Goal: Information Seeking & Learning: Learn about a topic

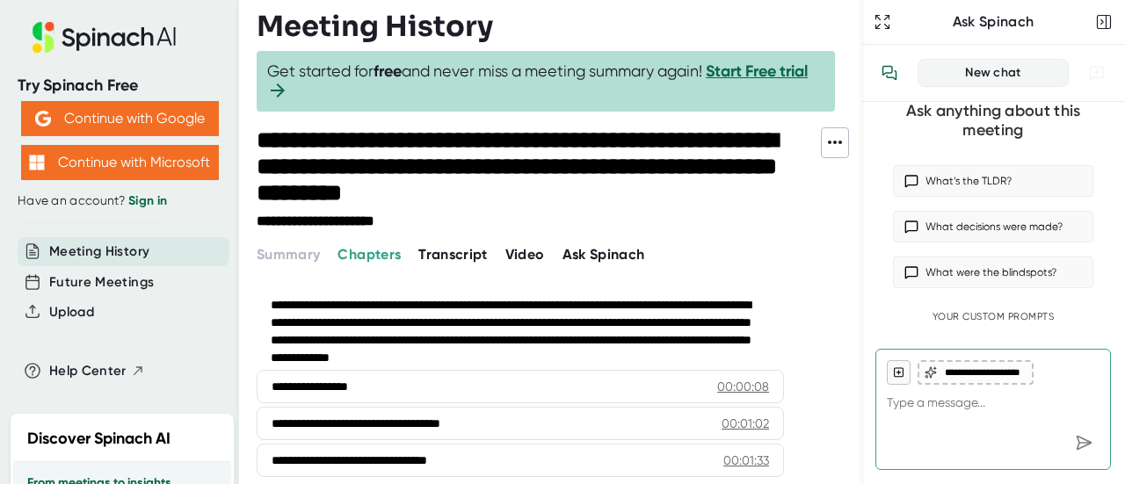
scroll to position [46, 0]
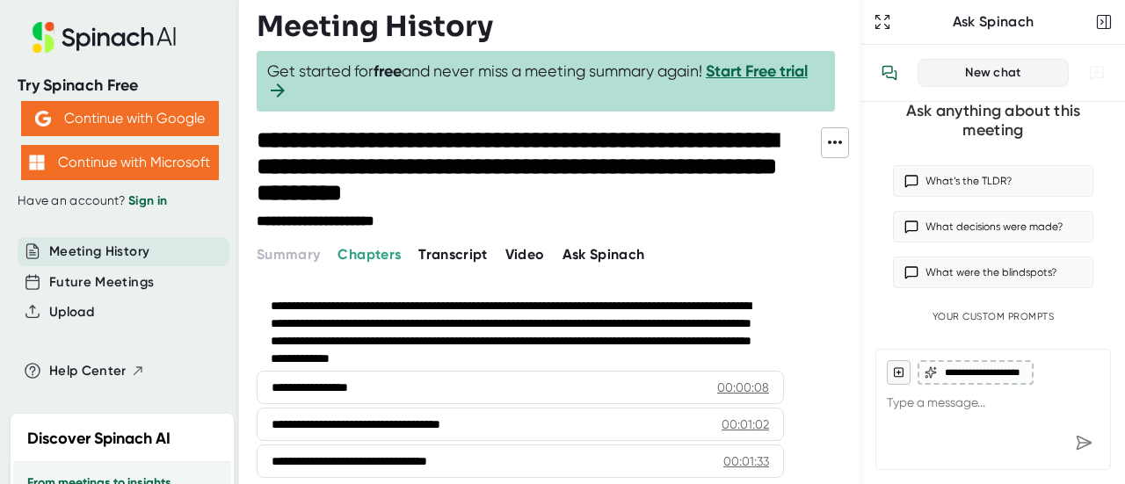
click at [436, 249] on span "Transcript" at bounding box center [452, 254] width 69 height 17
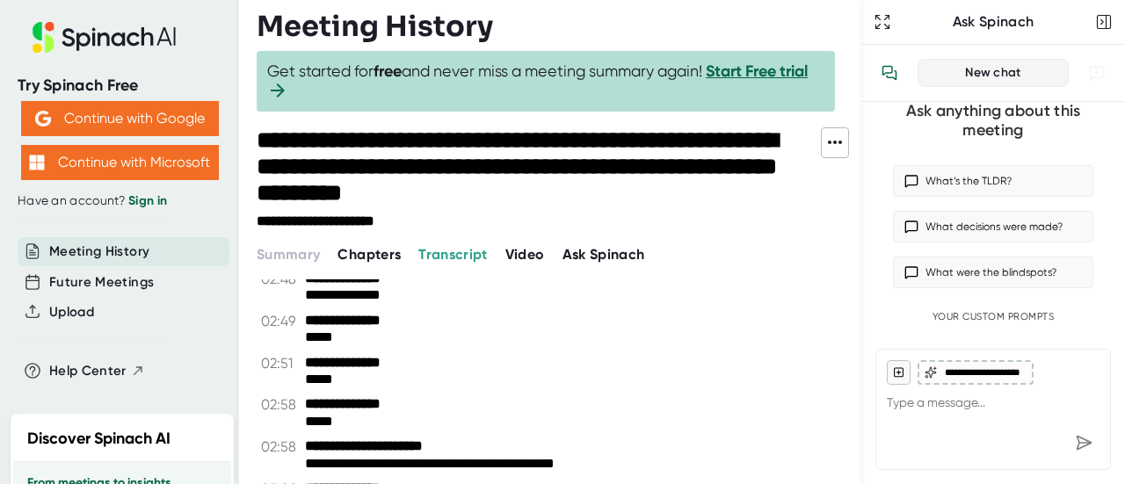
scroll to position [1641, 0]
